Goal: Task Accomplishment & Management: Use online tool/utility

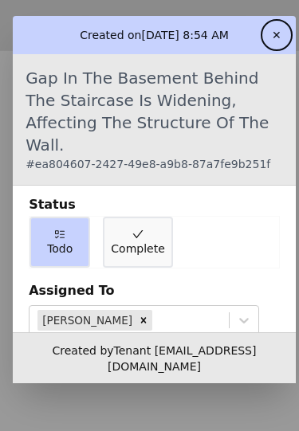
click at [289, 22] on button "✕" at bounding box center [277, 35] width 26 height 26
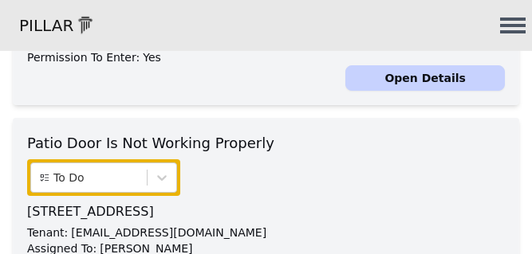
scroll to position [498, 0]
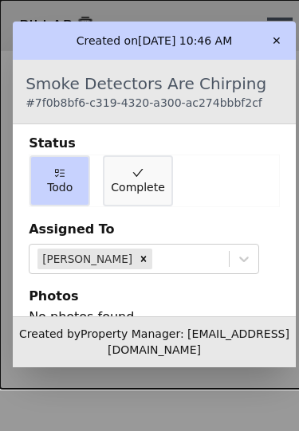
click at [144, 158] on button "Complete" at bounding box center [137, 181] width 69 height 51
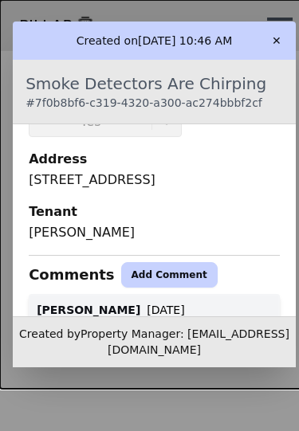
scroll to position [297, 0]
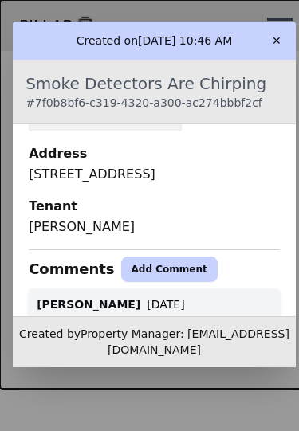
click at [161, 257] on button "Add Comment" at bounding box center [169, 270] width 96 height 26
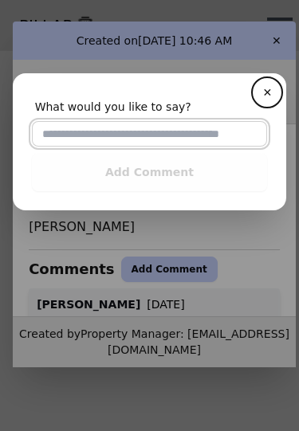
click at [164, 132] on input "text" at bounding box center [150, 134] width 236 height 26
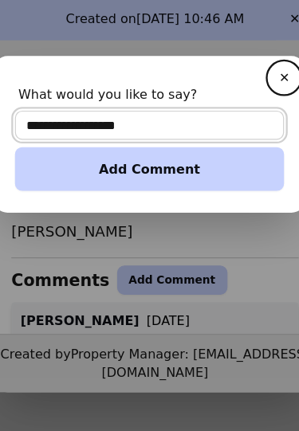
type input "**********"
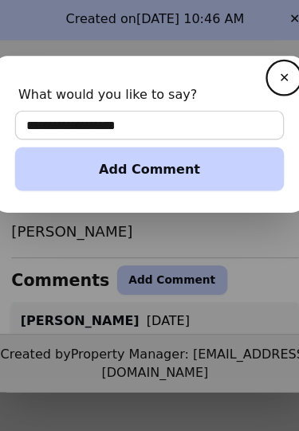
click at [178, 153] on button "Add Comment" at bounding box center [150, 172] width 236 height 38
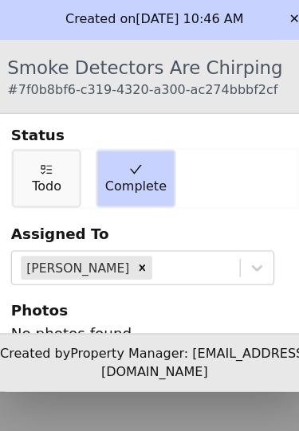
scroll to position [0, 0]
